Goal: Task Accomplishment & Management: Use online tool/utility

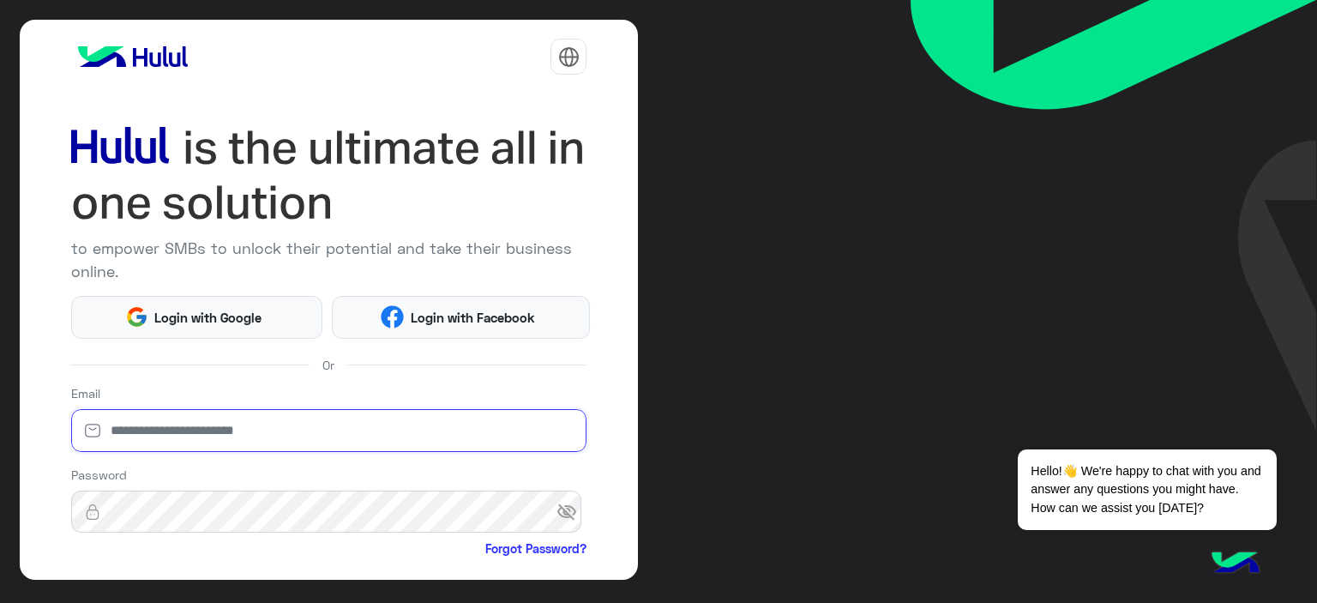
type input "**********"
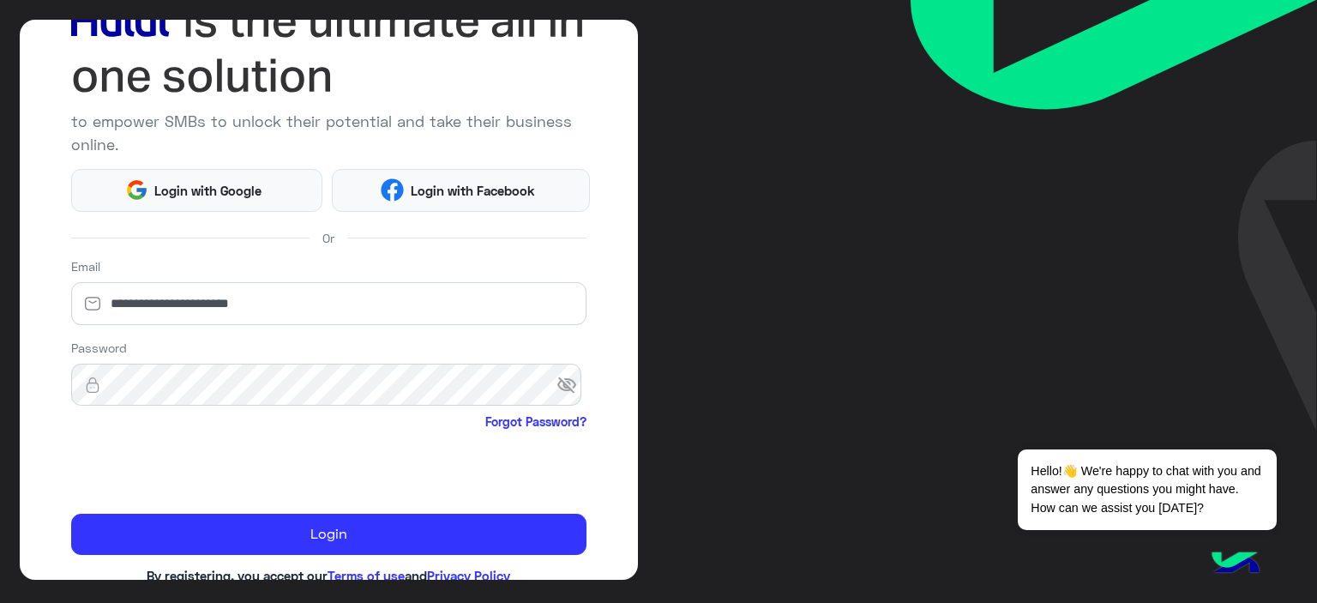
scroll to position [168, 0]
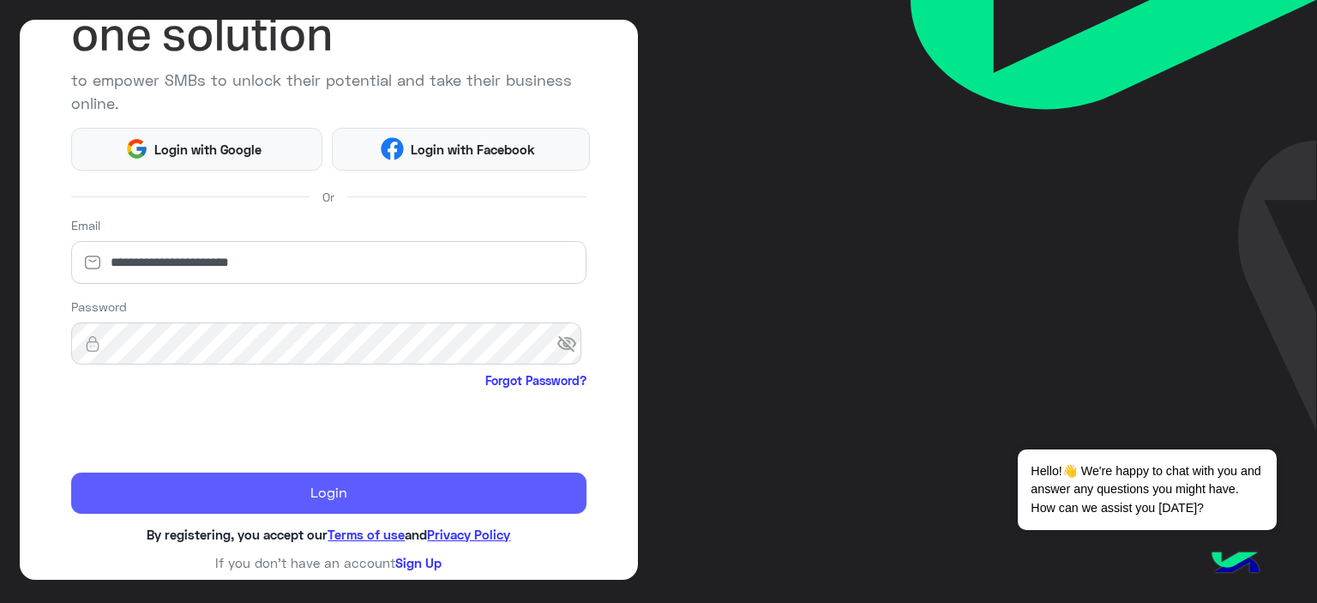
click at [168, 479] on button "Login" at bounding box center [329, 492] width 516 height 41
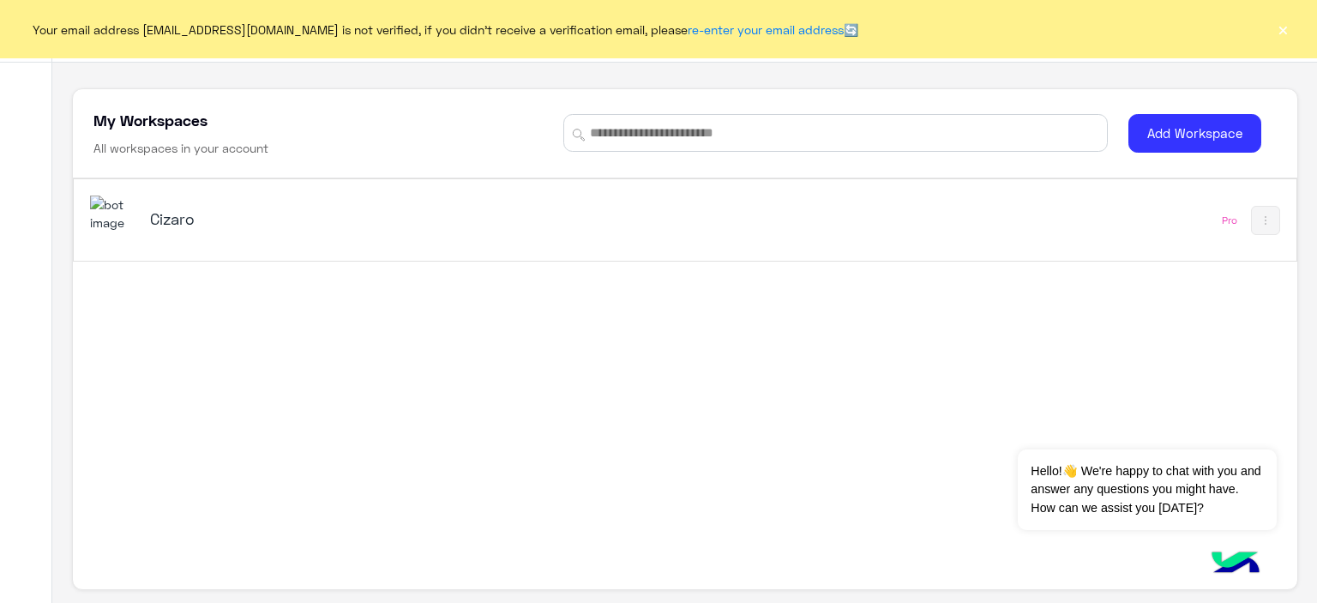
click at [180, 225] on h5 "Cizaro" at bounding box center [364, 218] width 429 height 21
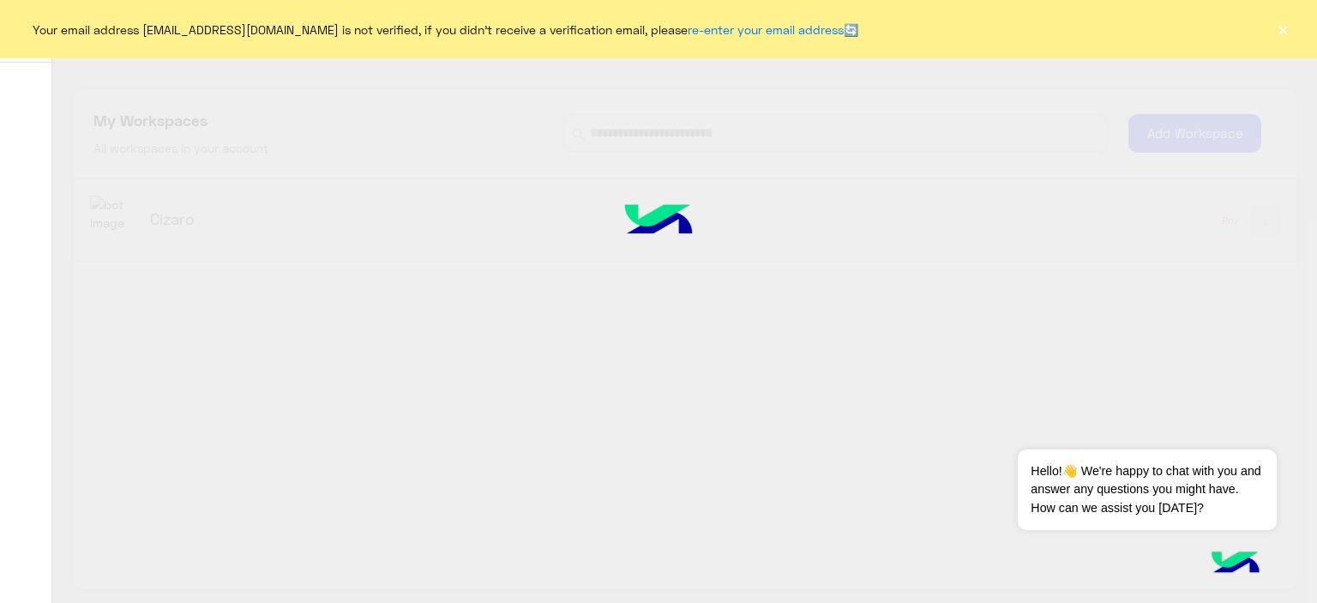
click at [1283, 33] on button "×" at bounding box center [1282, 29] width 17 height 17
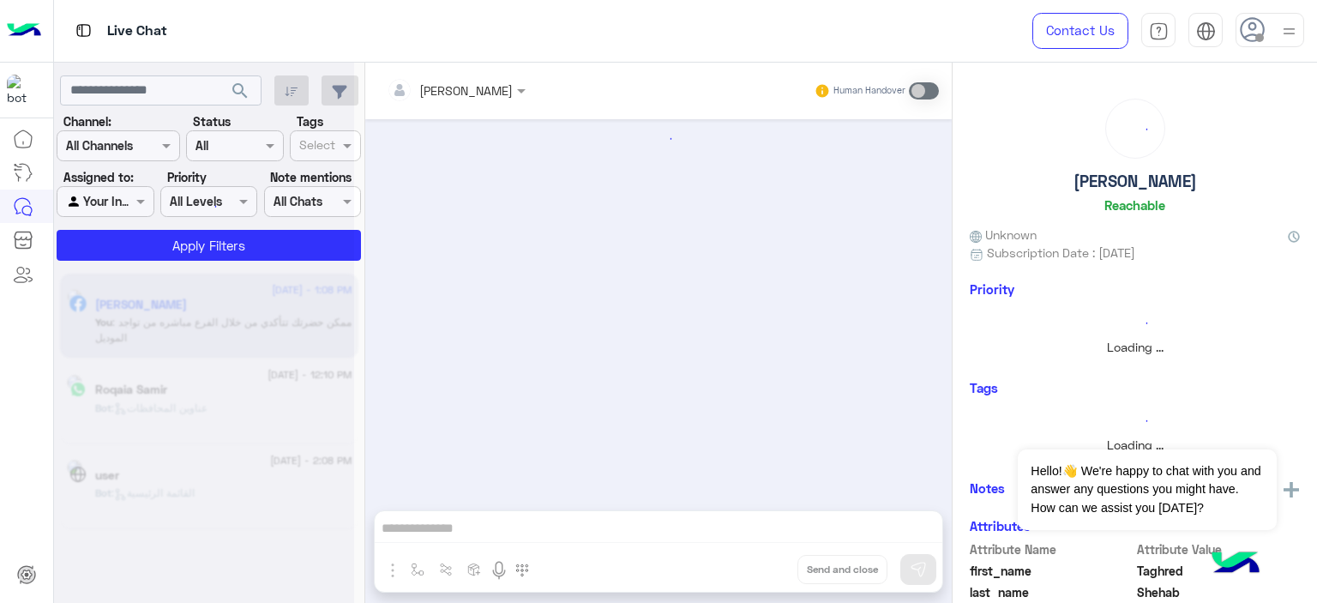
click at [1290, 33] on img at bounding box center [1288, 31] width 21 height 21
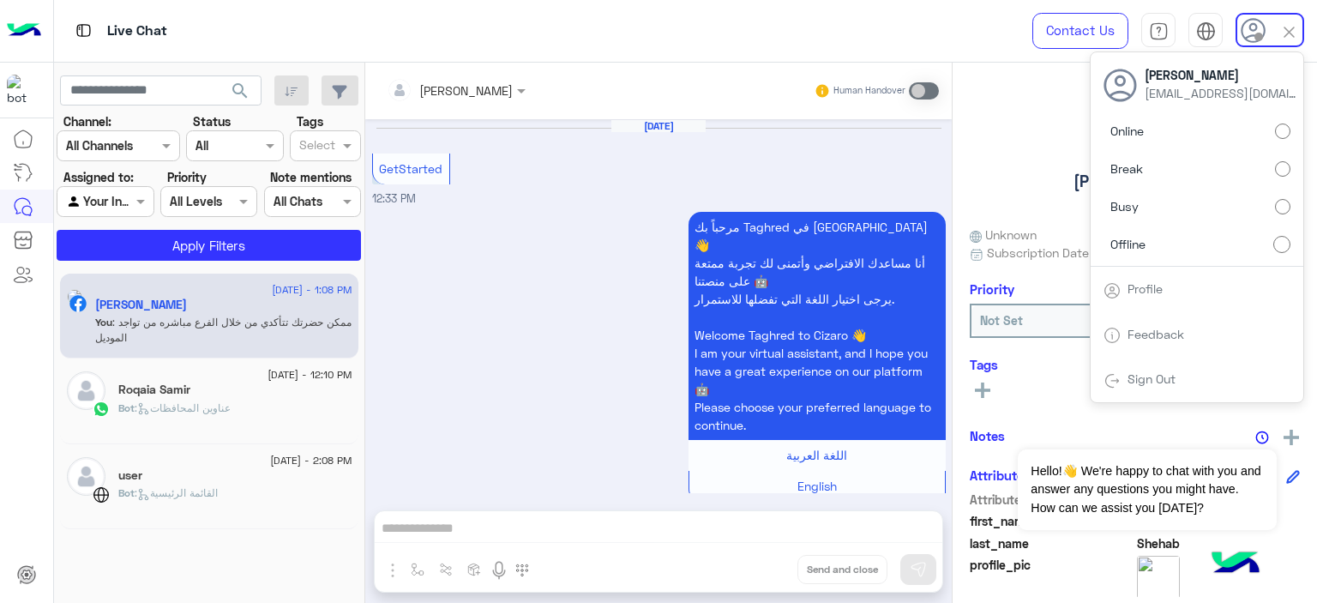
scroll to position [1814, 0]
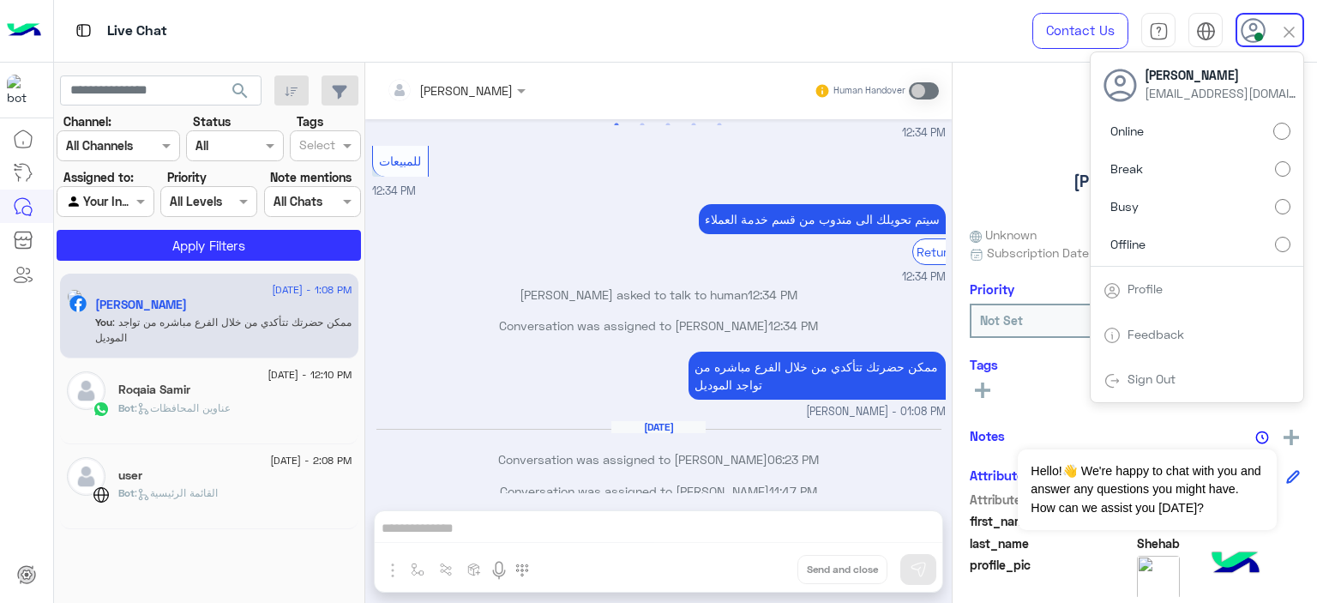
click at [469, 20] on div "Live Chat" at bounding box center [475, 31] width 842 height 62
click at [693, 39] on div "Live Chat" at bounding box center [475, 31] width 842 height 62
click at [1283, 35] on img at bounding box center [1289, 32] width 20 height 20
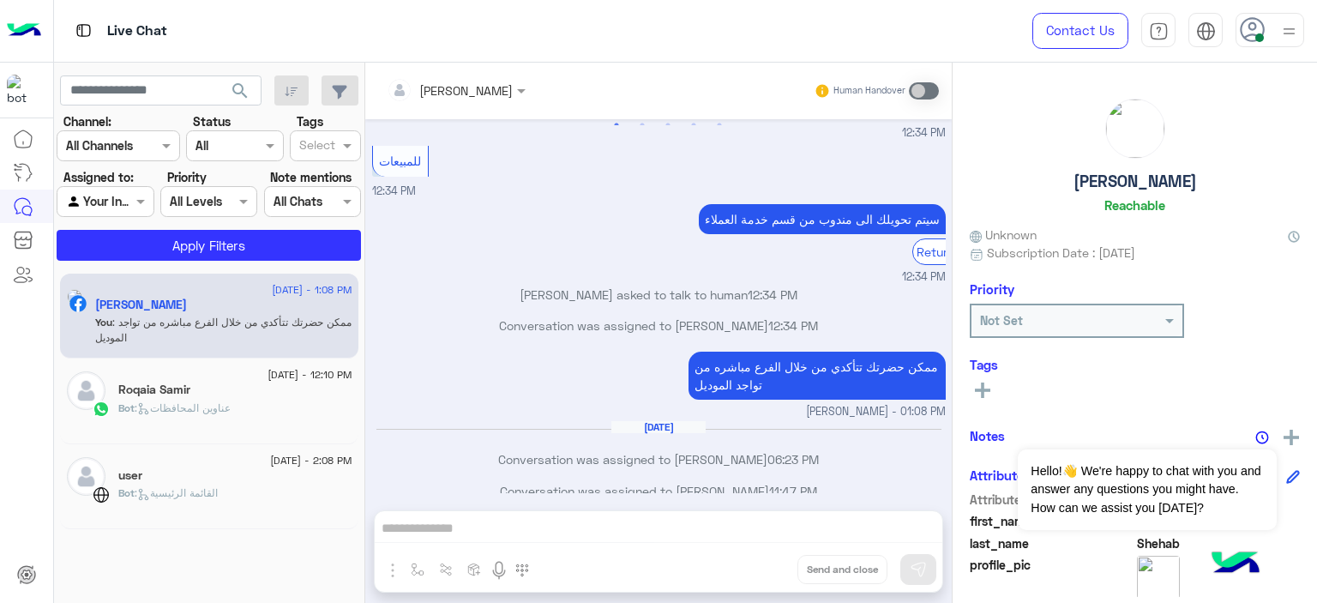
click at [1283, 35] on img at bounding box center [1288, 31] width 21 height 21
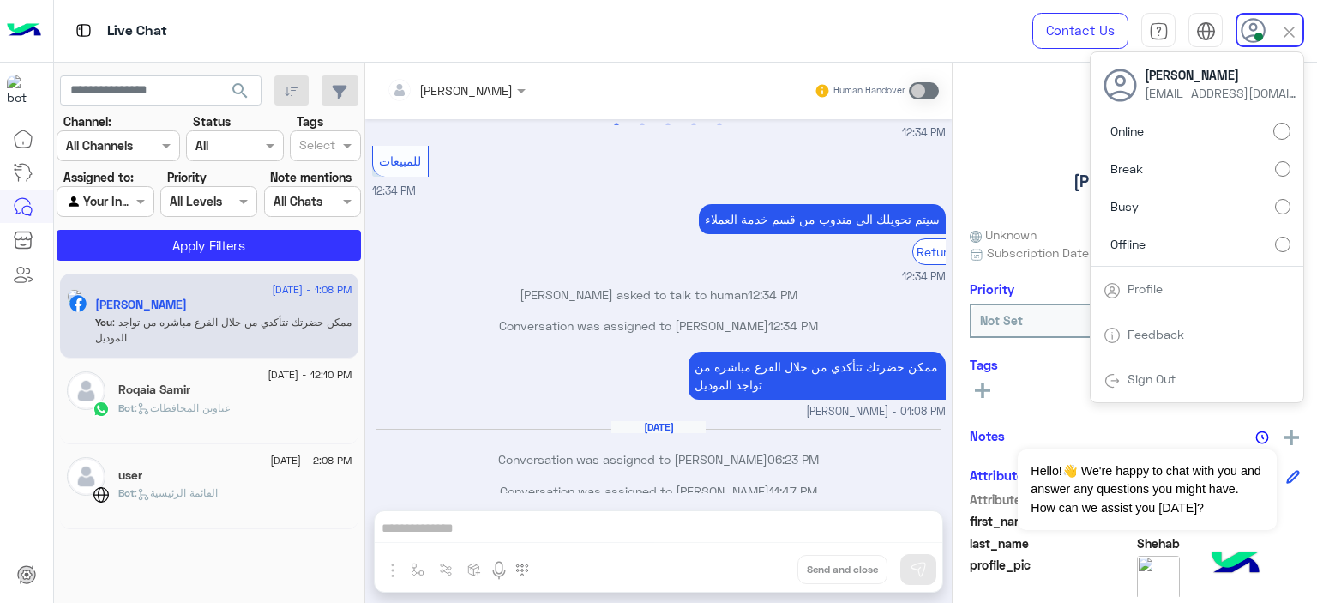
click at [1283, 35] on img at bounding box center [1289, 32] width 20 height 20
